Goal: Task Accomplishment & Management: Manage account settings

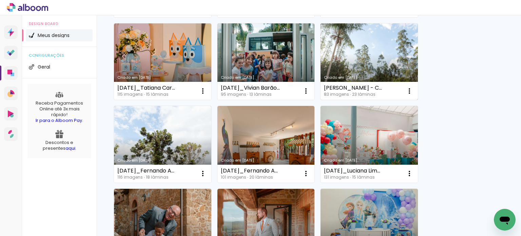
scroll to position [102, 0]
